Goal: Navigation & Orientation: Find specific page/section

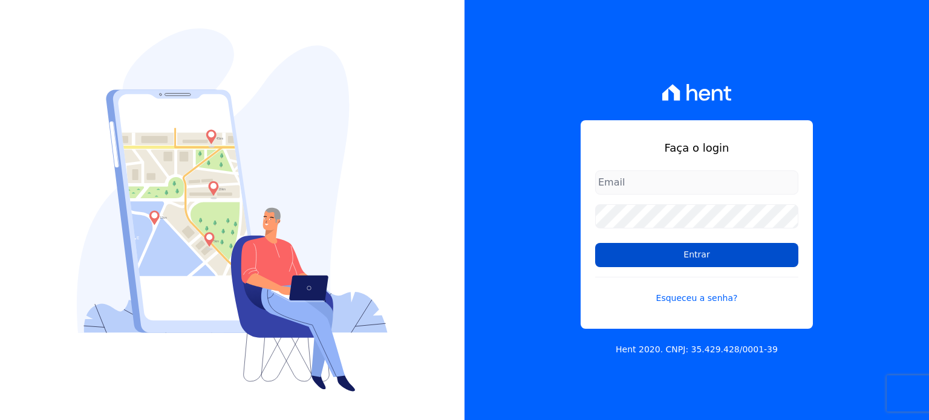
type input "[EMAIL_ADDRESS][PERSON_NAME][DOMAIN_NAME]"
click at [721, 249] on input "Entrar" at bounding box center [696, 255] width 203 height 24
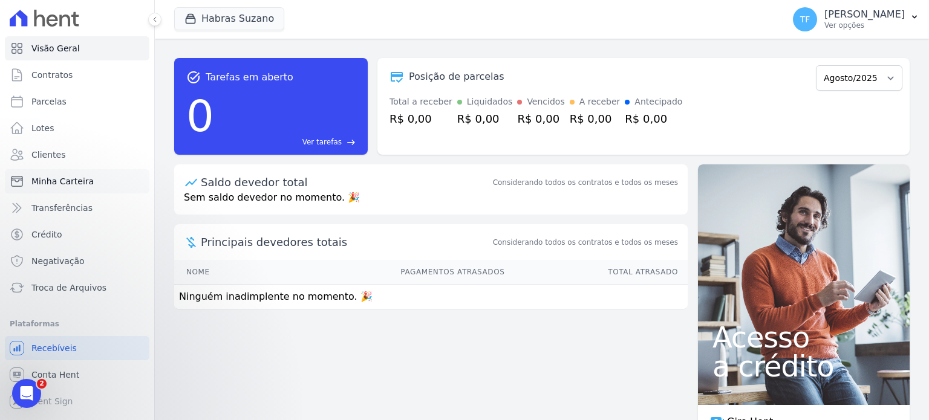
click at [65, 179] on span "Minha Carteira" at bounding box center [62, 181] width 62 height 12
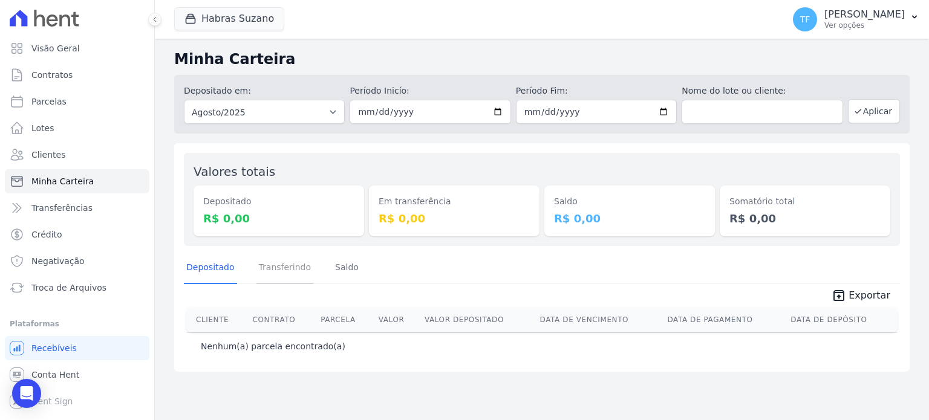
click at [258, 267] on link "Transferindo" at bounding box center [284, 268] width 57 height 31
click at [338, 269] on link "Saldo" at bounding box center [347, 268] width 28 height 31
click at [52, 151] on span "Clientes" at bounding box center [48, 155] width 34 height 12
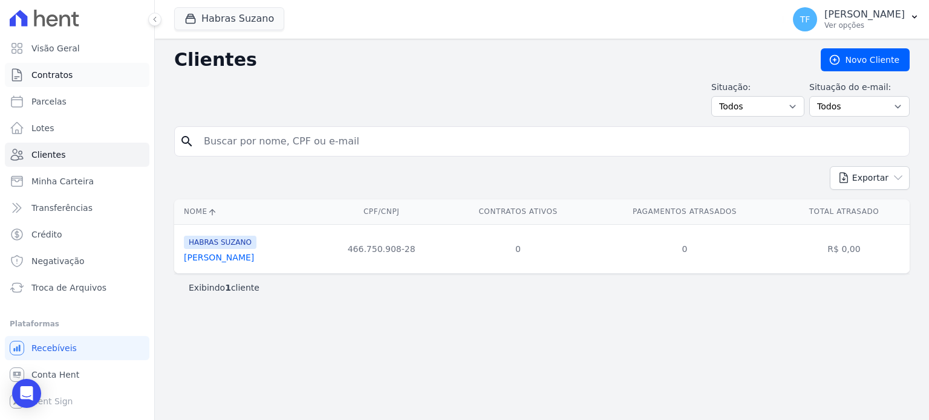
click at [58, 71] on span "Contratos" at bounding box center [51, 75] width 41 height 12
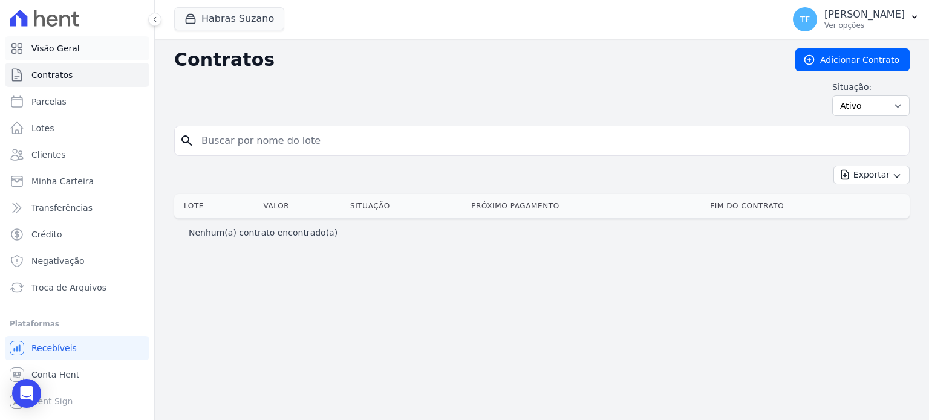
click at [61, 45] on span "Visão Geral" at bounding box center [55, 48] width 48 height 12
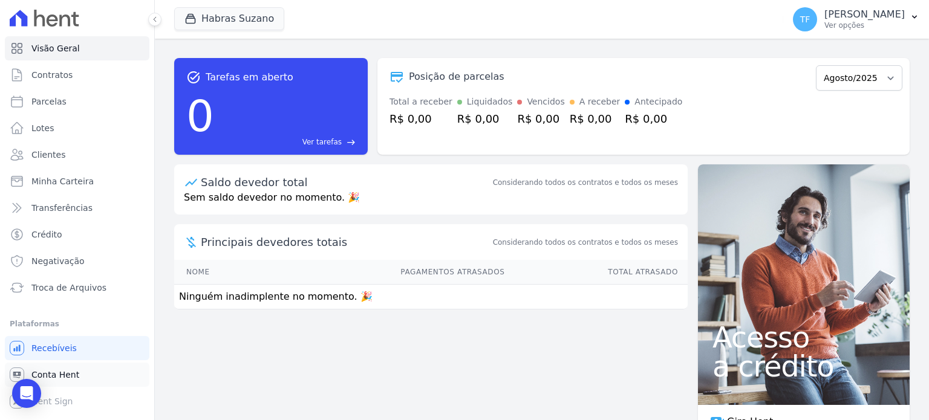
click at [103, 379] on link "Conta Hent" at bounding box center [77, 375] width 145 height 24
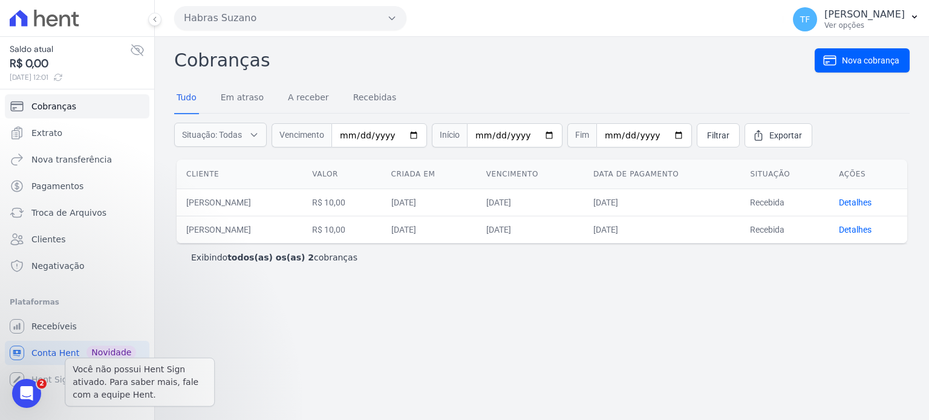
click at [55, 378] on div "Você não possui Hent Sign ativado. Para saber mais, fale com a equipe Hent. Hen…" at bounding box center [77, 380] width 145 height 24
click at [59, 319] on link "Recebíveis" at bounding box center [77, 327] width 145 height 24
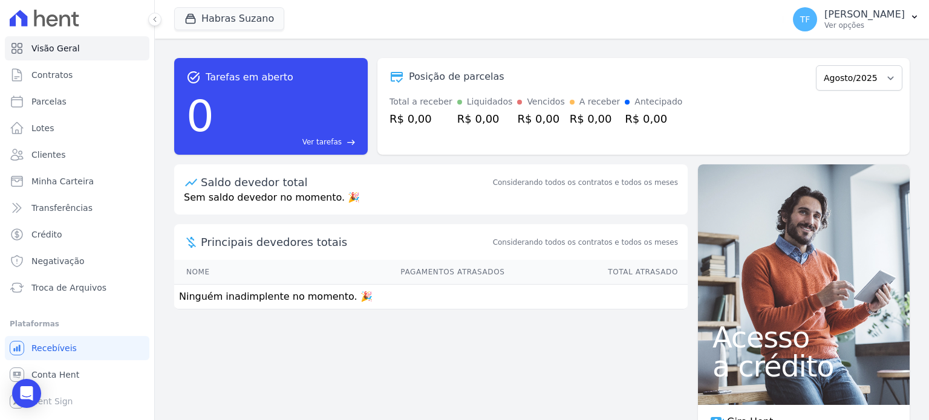
click at [339, 141] on span "Ver tarefas" at bounding box center [321, 142] width 39 height 11
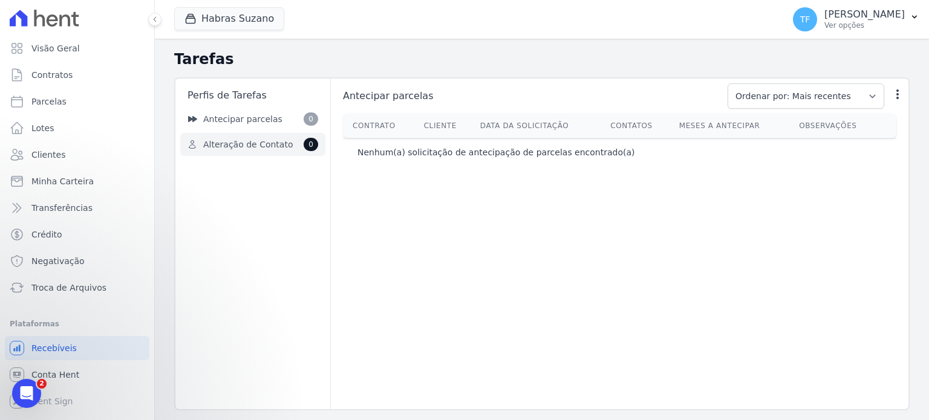
click at [252, 141] on span "Alteração de Contato" at bounding box center [248, 145] width 90 height 13
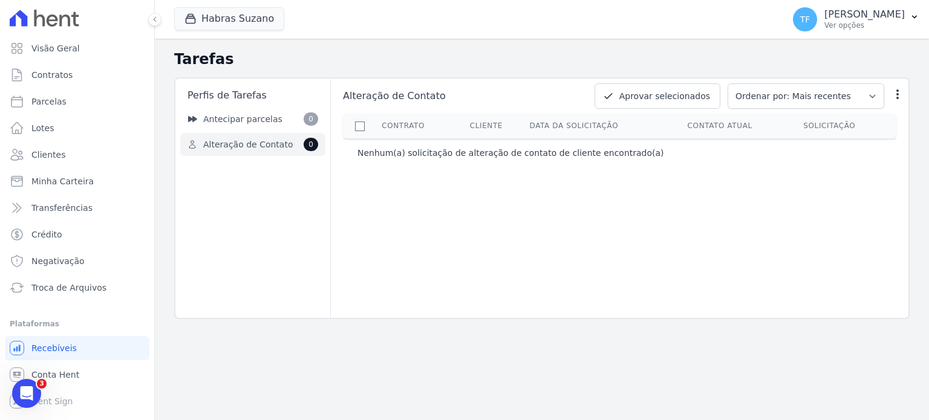
click at [250, 132] on nav "Antecipar parcelas 0 Alteração de Contato 0" at bounding box center [252, 132] width 145 height 48
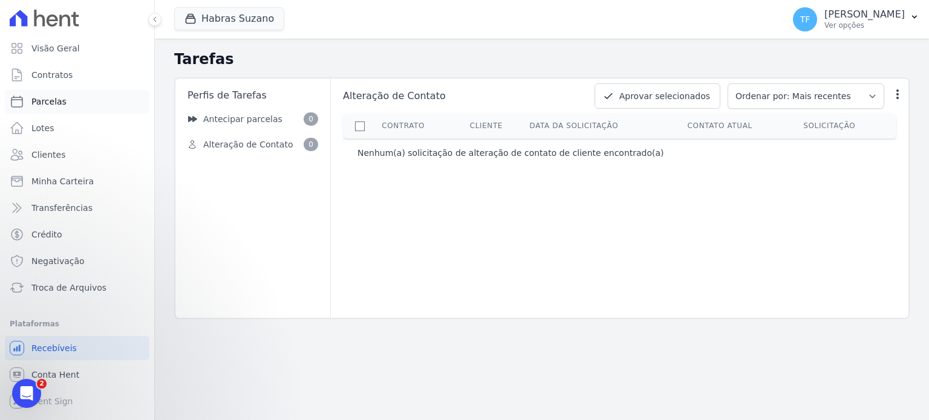
click at [36, 99] on span "Parcelas" at bounding box center [48, 102] width 35 height 12
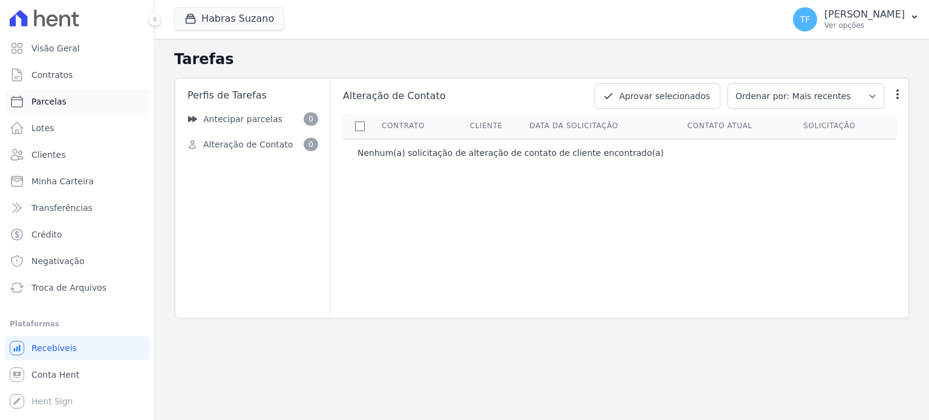
select select
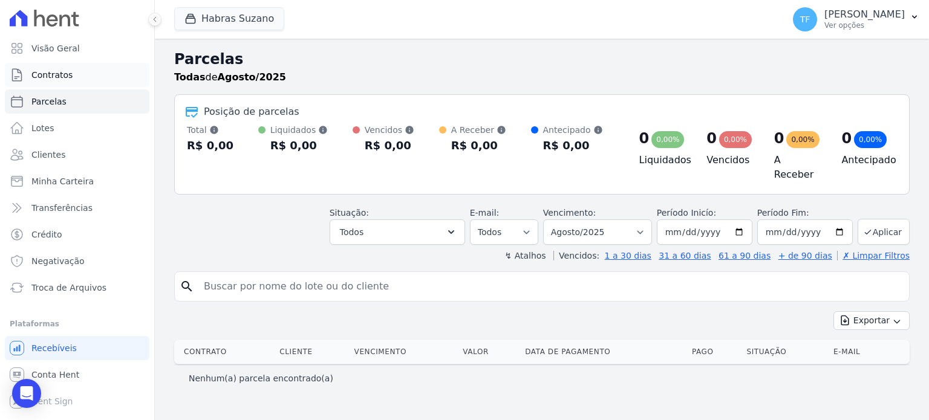
click at [65, 73] on span "Contratos" at bounding box center [51, 75] width 41 height 12
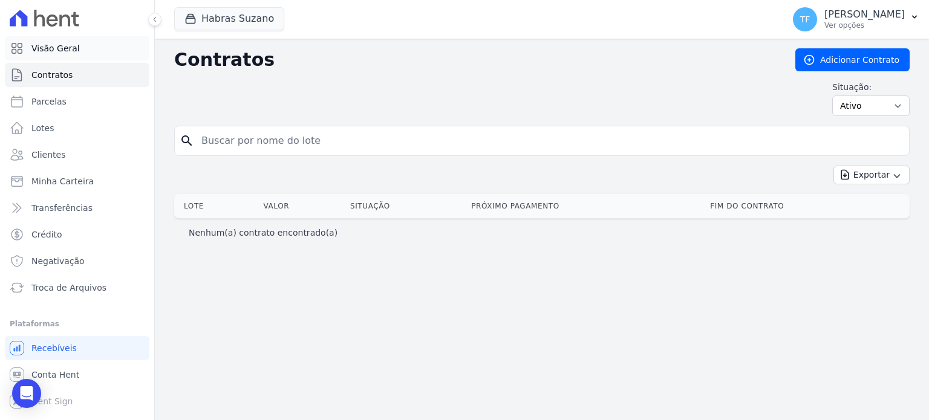
click at [67, 53] on span "Visão Geral" at bounding box center [55, 48] width 48 height 12
